Goal: Task Accomplishment & Management: Manage account settings

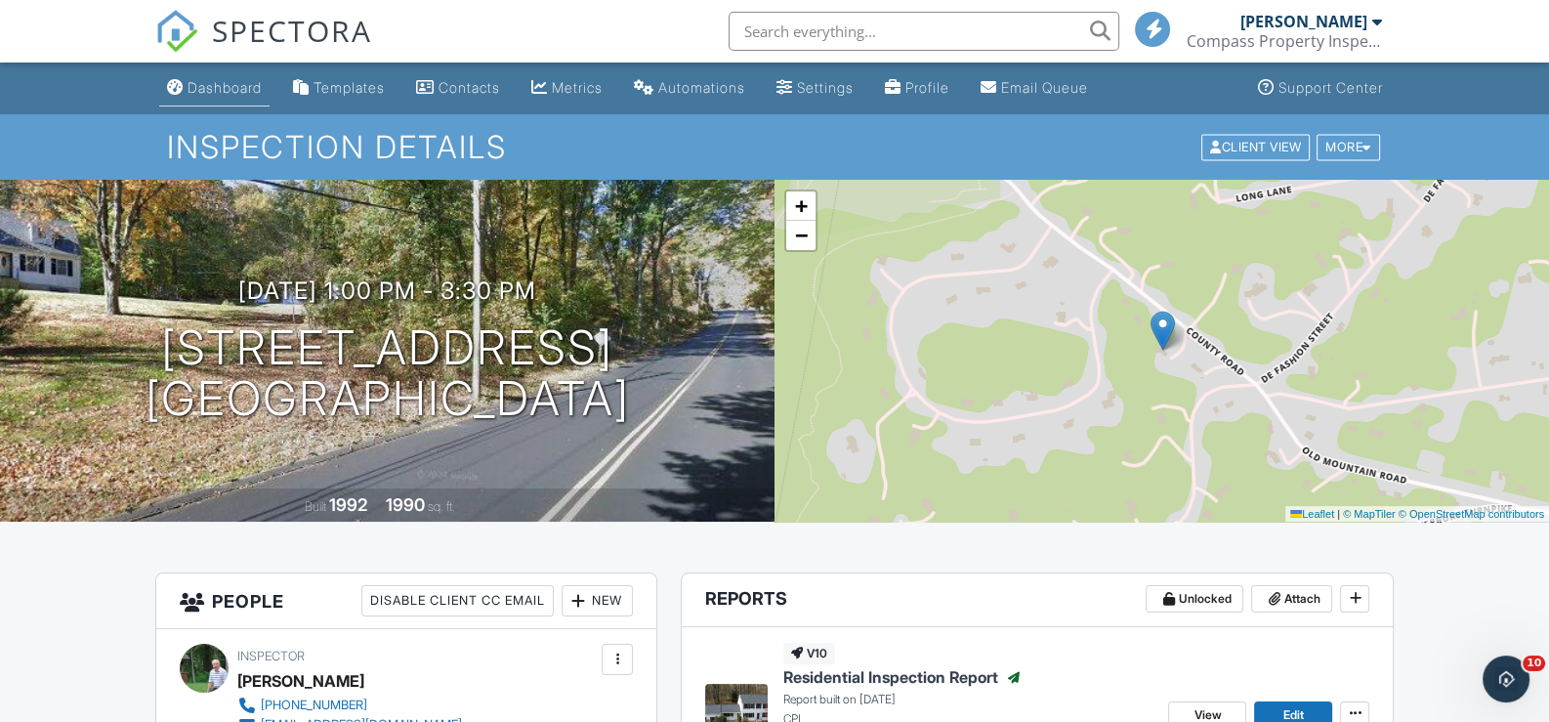
click at [230, 79] on div "Dashboard" at bounding box center [225, 87] width 74 height 17
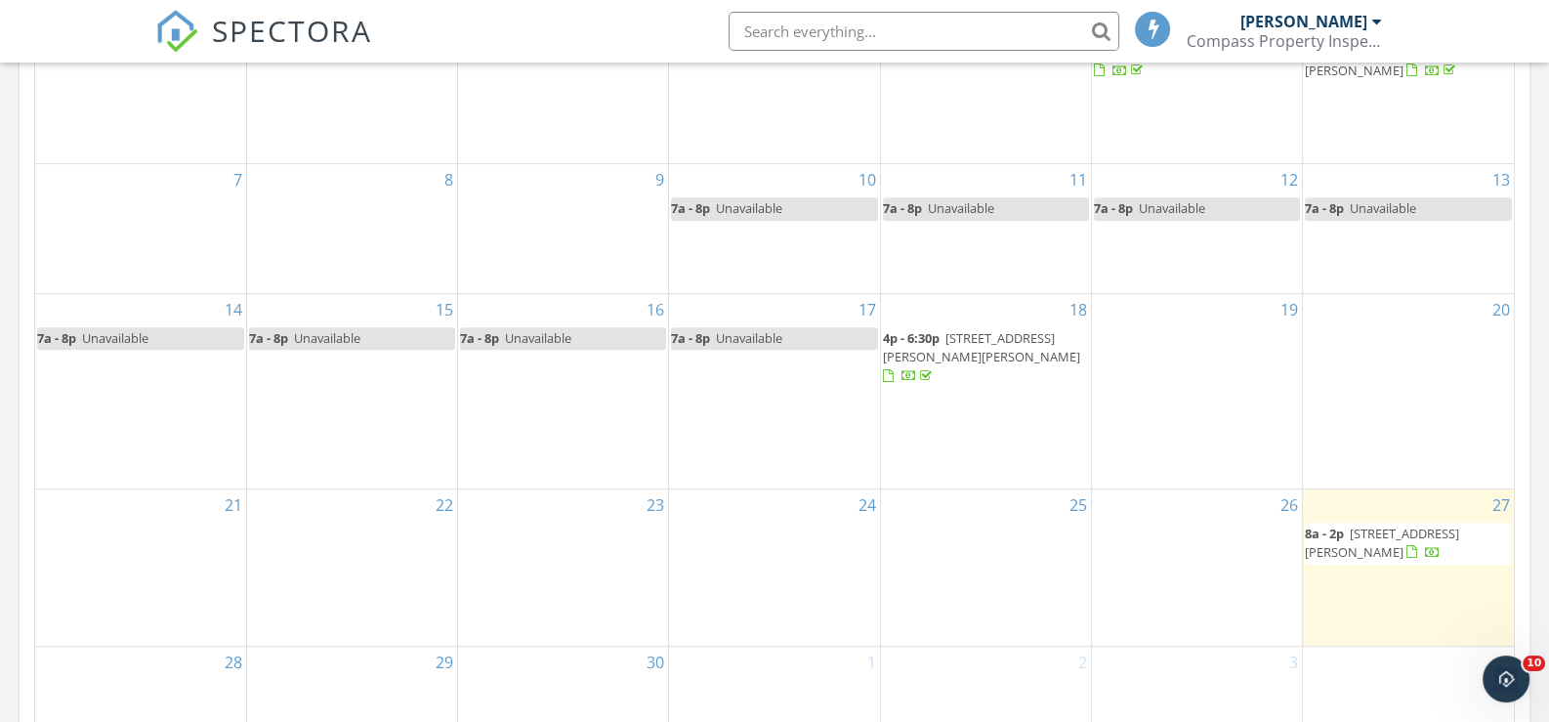
scroll to position [1075, 0]
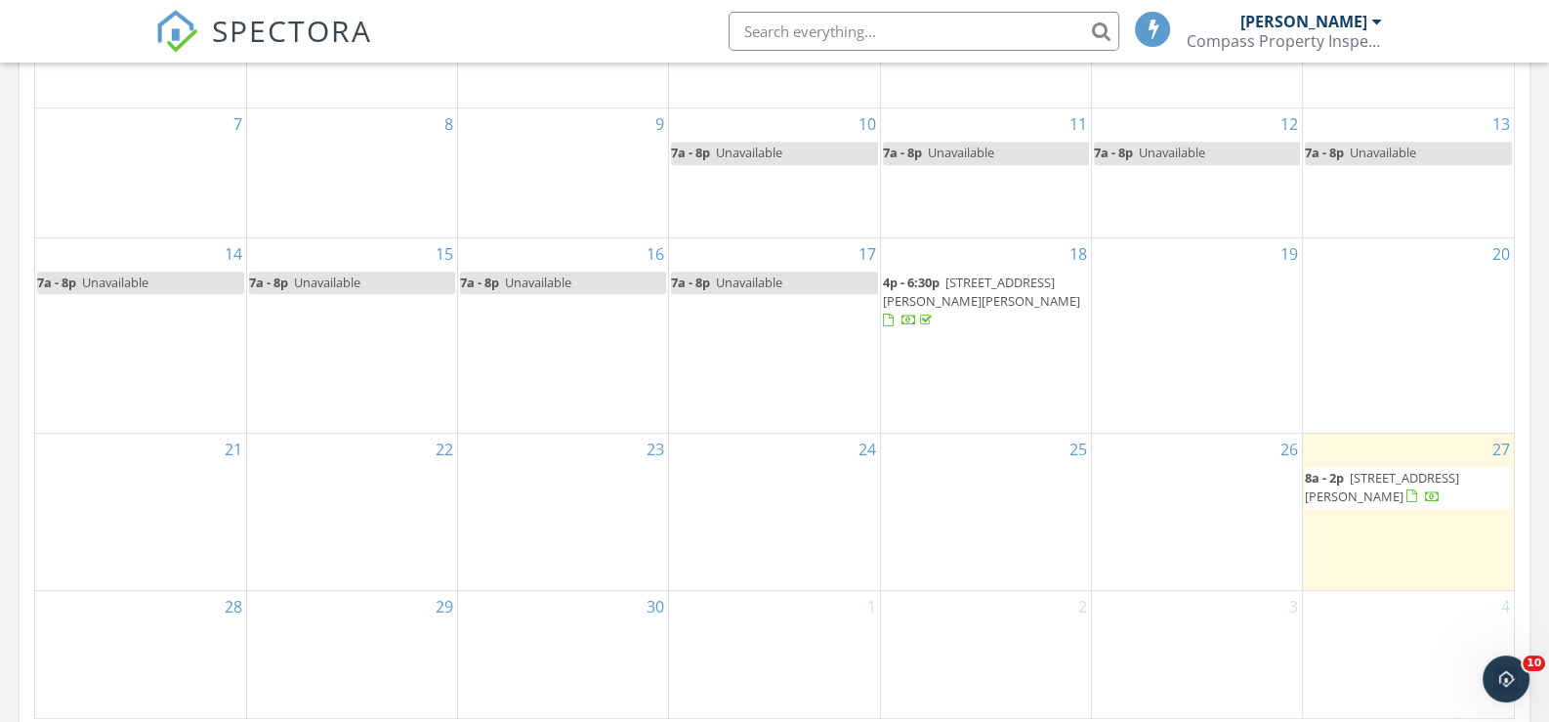
click at [1339, 473] on span "264 Middlesex Turnpike, Chester 06412" at bounding box center [1382, 487] width 154 height 36
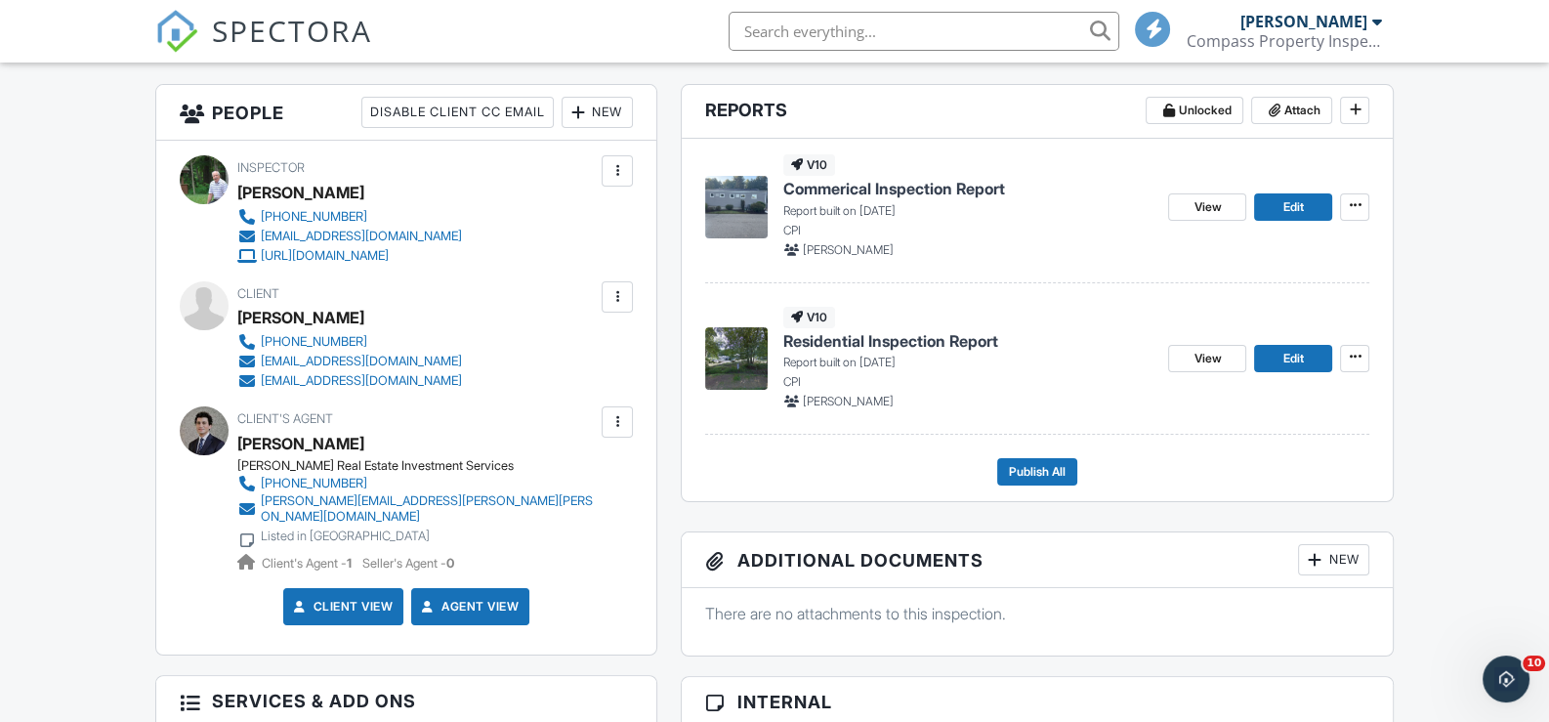
scroll to position [487, 0]
click at [1290, 202] on span "Edit" at bounding box center [1294, 208] width 21 height 20
